Goal: Find specific page/section: Find specific page/section

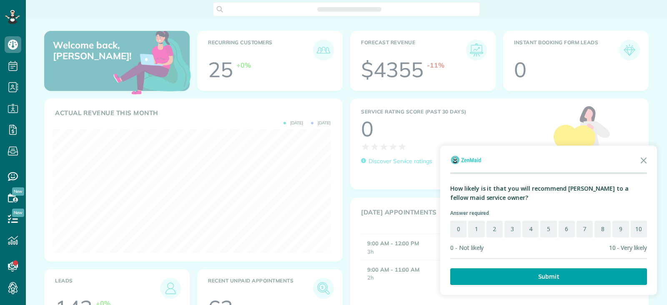
scroll to position [4, 4]
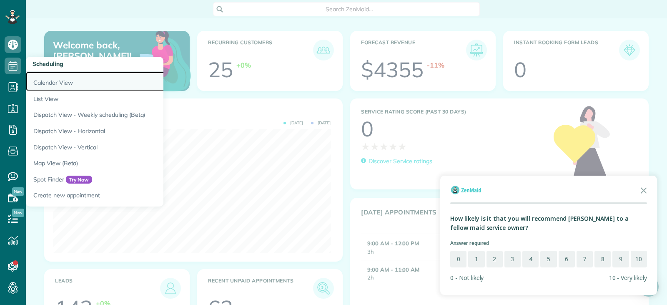
click at [60, 85] on link "Calendar View" at bounding box center [130, 81] width 208 height 19
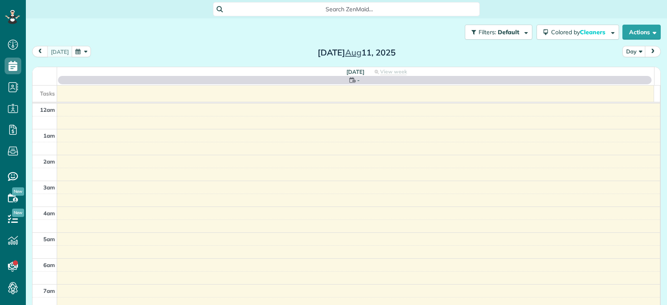
scroll to position [181, 0]
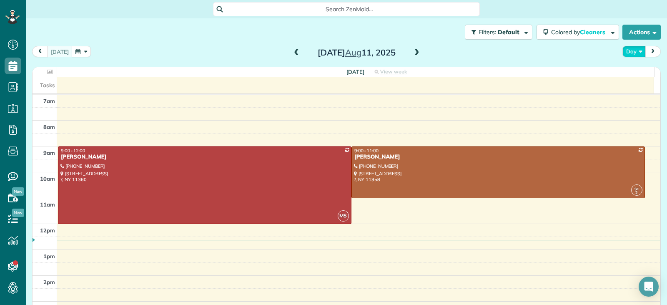
click at [632, 53] on button "Day" at bounding box center [633, 51] width 23 height 11
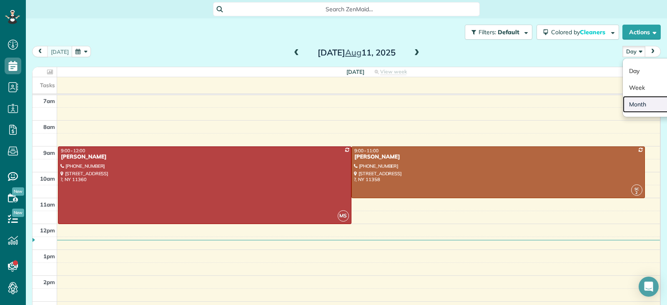
click at [630, 104] on link "Month" at bounding box center [656, 104] width 66 height 17
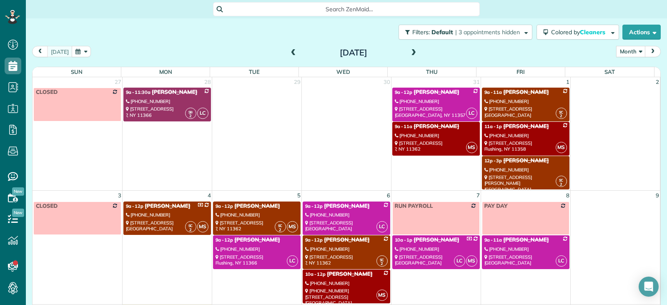
click at [291, 50] on span at bounding box center [293, 53] width 9 height 8
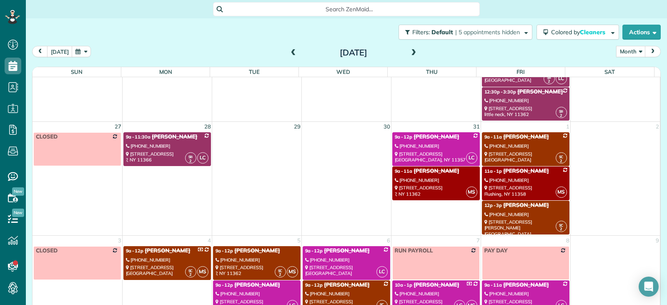
scroll to position [444, 0]
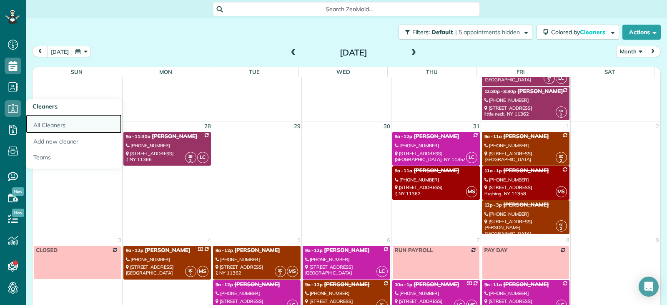
click at [48, 121] on link "All Cleaners" at bounding box center [74, 123] width 96 height 19
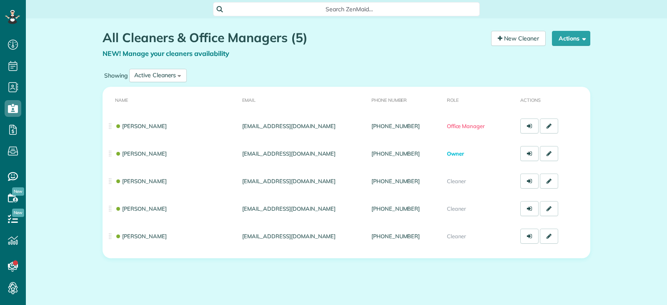
scroll to position [4, 4]
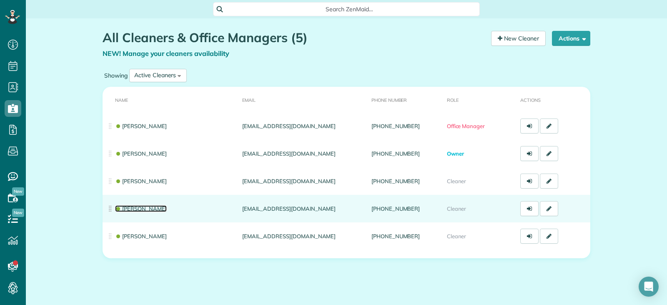
click at [159, 208] on link "[PERSON_NAME]" at bounding box center [141, 208] width 52 height 7
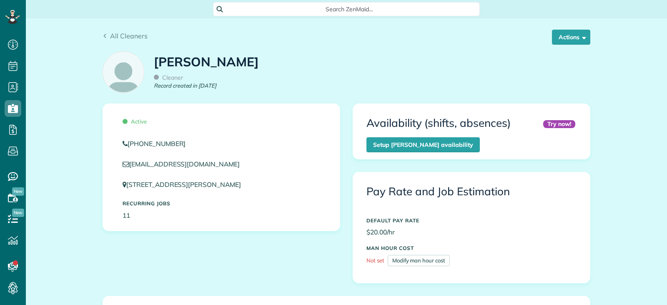
scroll to position [125, 0]
